Goal: Find specific page/section: Find specific page/section

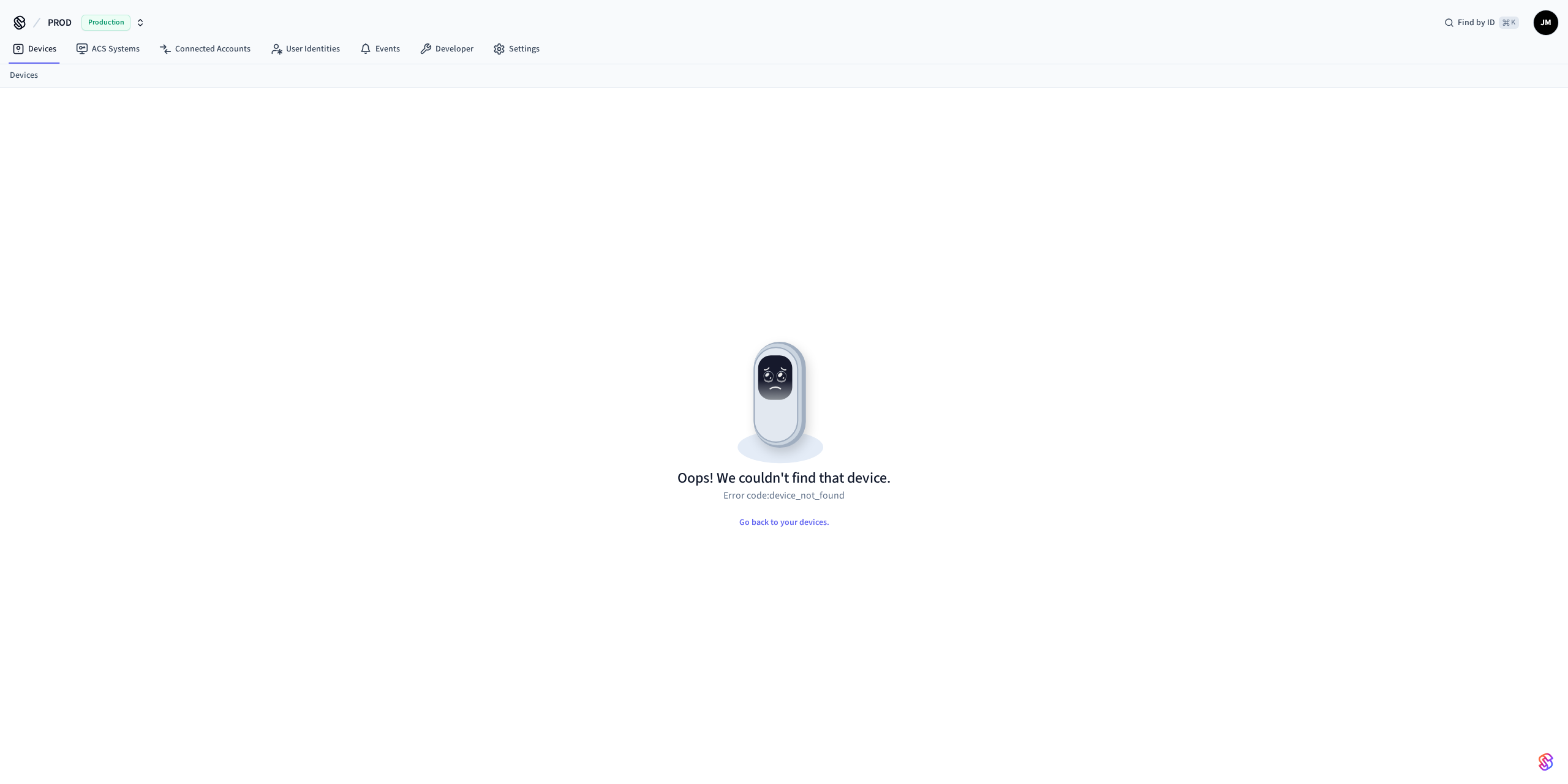
click at [38, 75] on ol "Devices" at bounding box center [789, 75] width 1558 height 13
click at [28, 75] on link "Devices" at bounding box center [24, 75] width 28 height 13
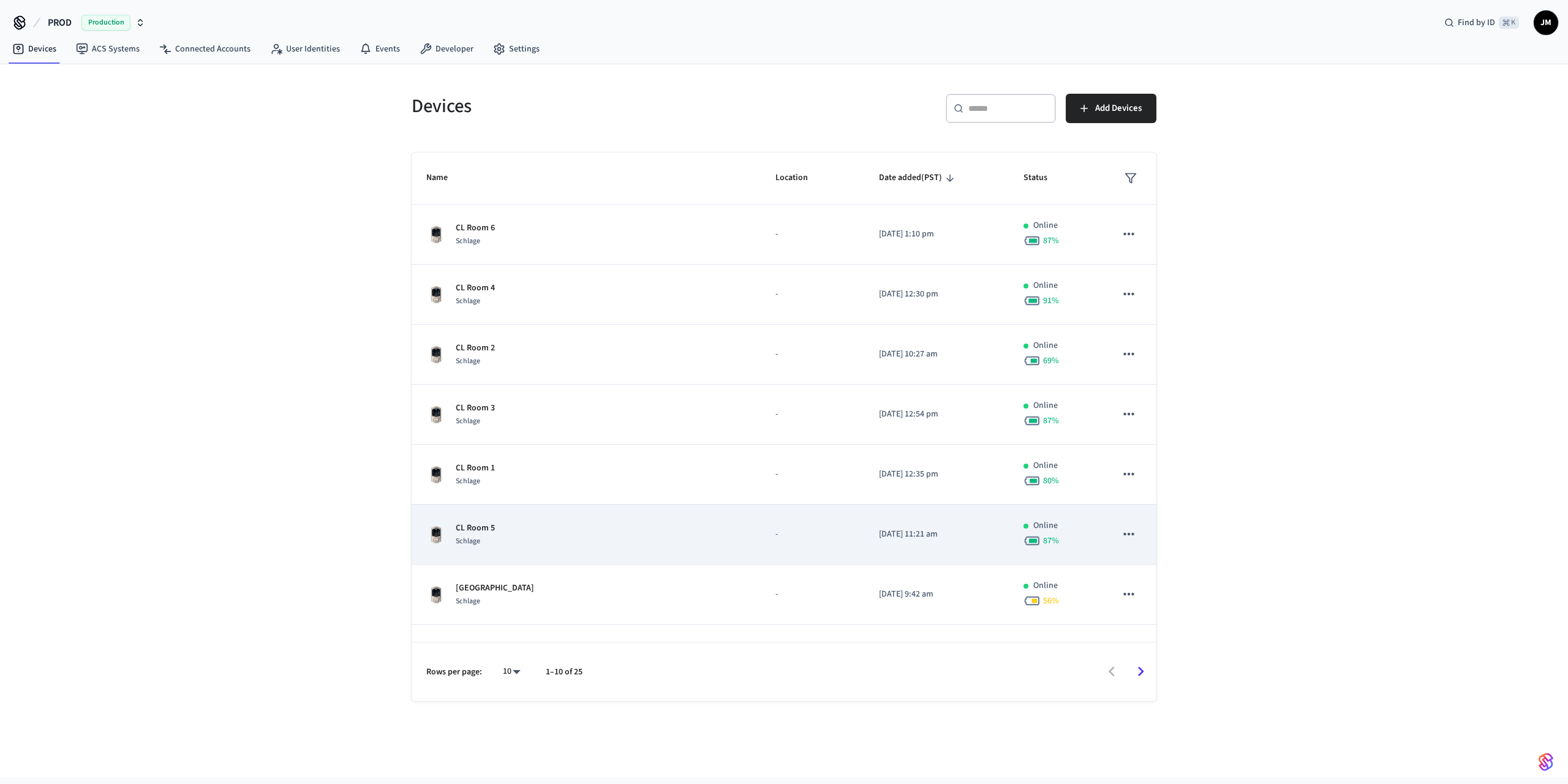
click at [501, 546] on div "CL Room 5 Schlage" at bounding box center [586, 535] width 320 height 26
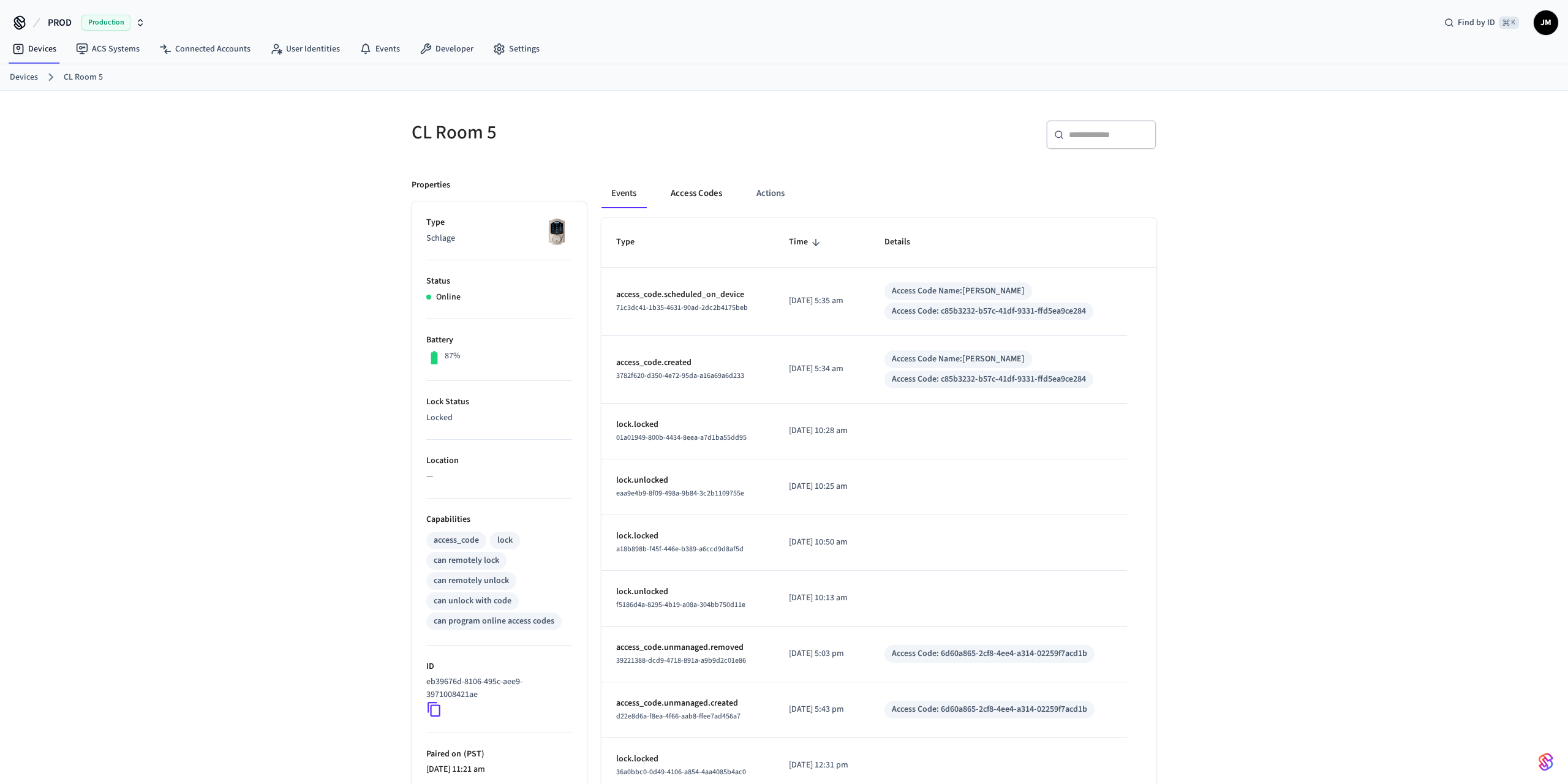
click at [705, 195] on button "Access Codes" at bounding box center [697, 193] width 71 height 29
